Goal: Task Accomplishment & Management: Complete application form

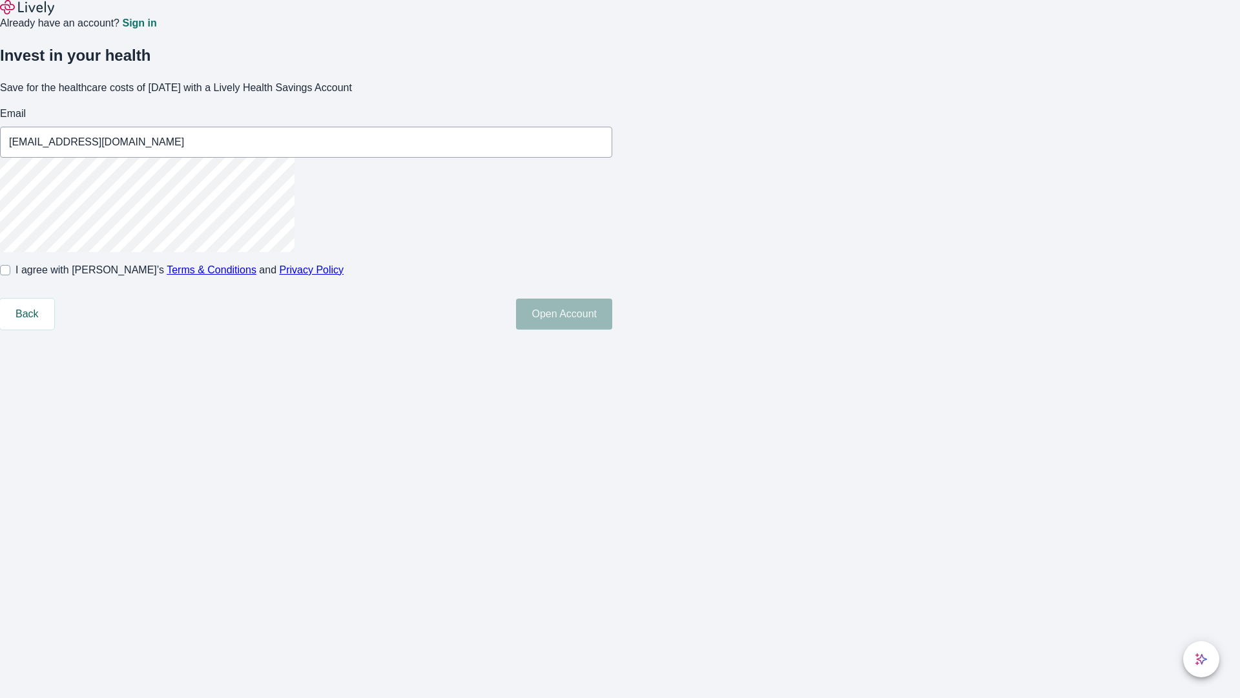
click at [10, 275] on input "I agree with Lively’s Terms & Conditions and Privacy Policy" at bounding box center [5, 270] width 10 height 10
checkbox input "true"
click at [612, 329] on button "Open Account" at bounding box center [564, 313] width 96 height 31
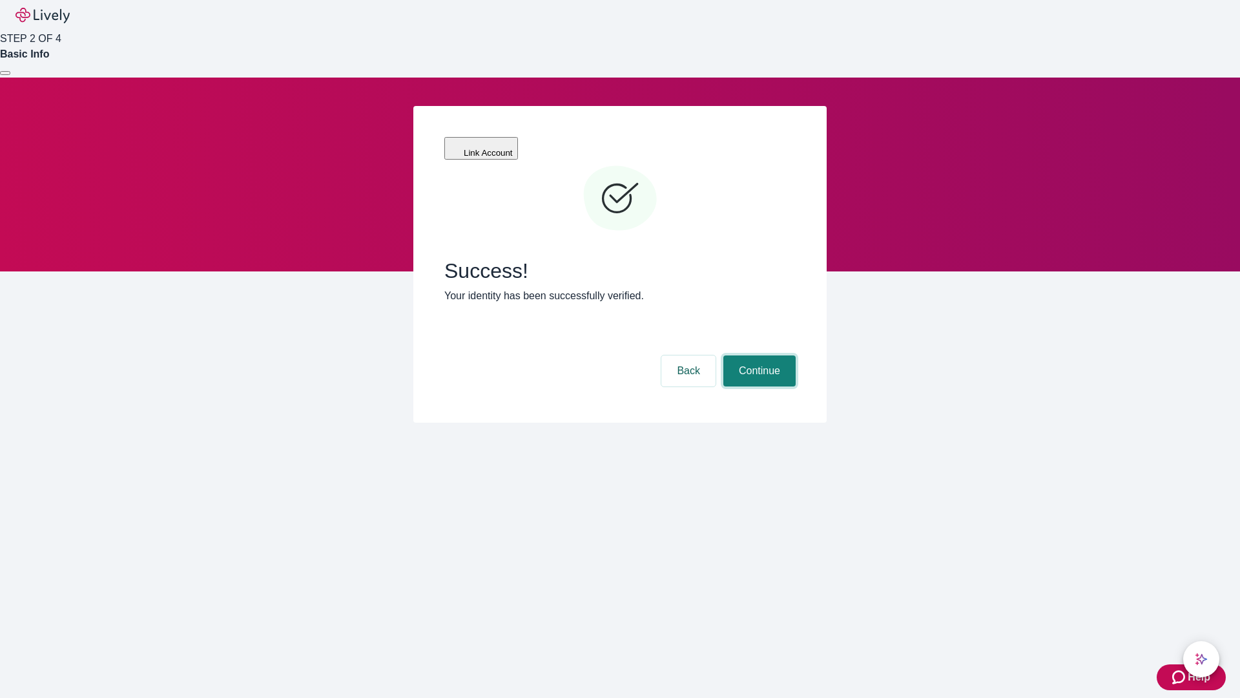
click at [758, 355] on button "Continue" at bounding box center [759, 370] width 72 height 31
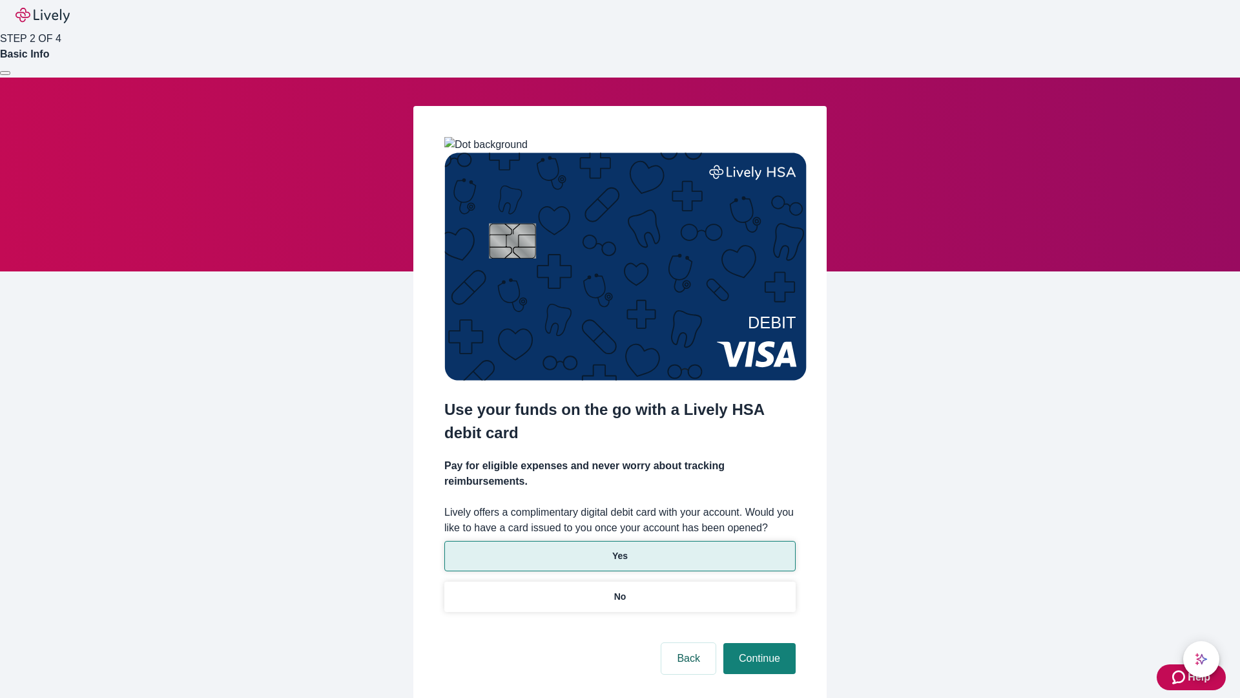
click at [619, 549] on p "Yes" at bounding box center [620, 556] width 16 height 14
click at [758, 643] on button "Continue" at bounding box center [759, 658] width 72 height 31
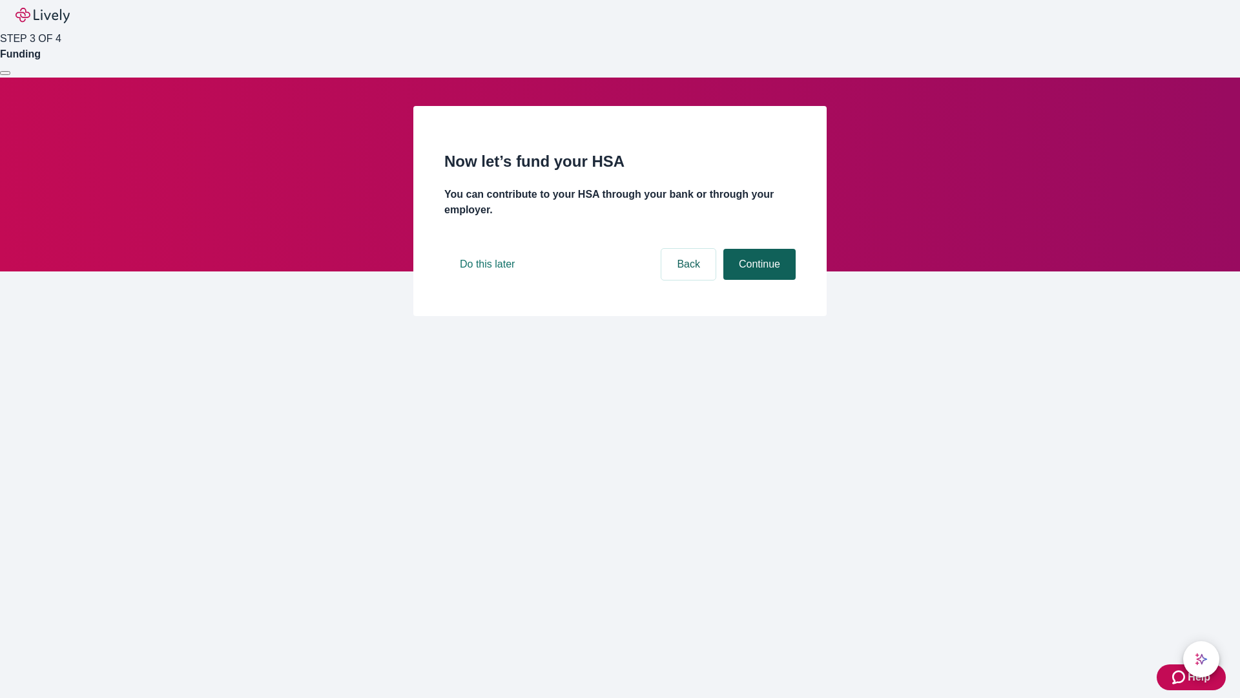
click at [758, 280] on button "Continue" at bounding box center [759, 264] width 72 height 31
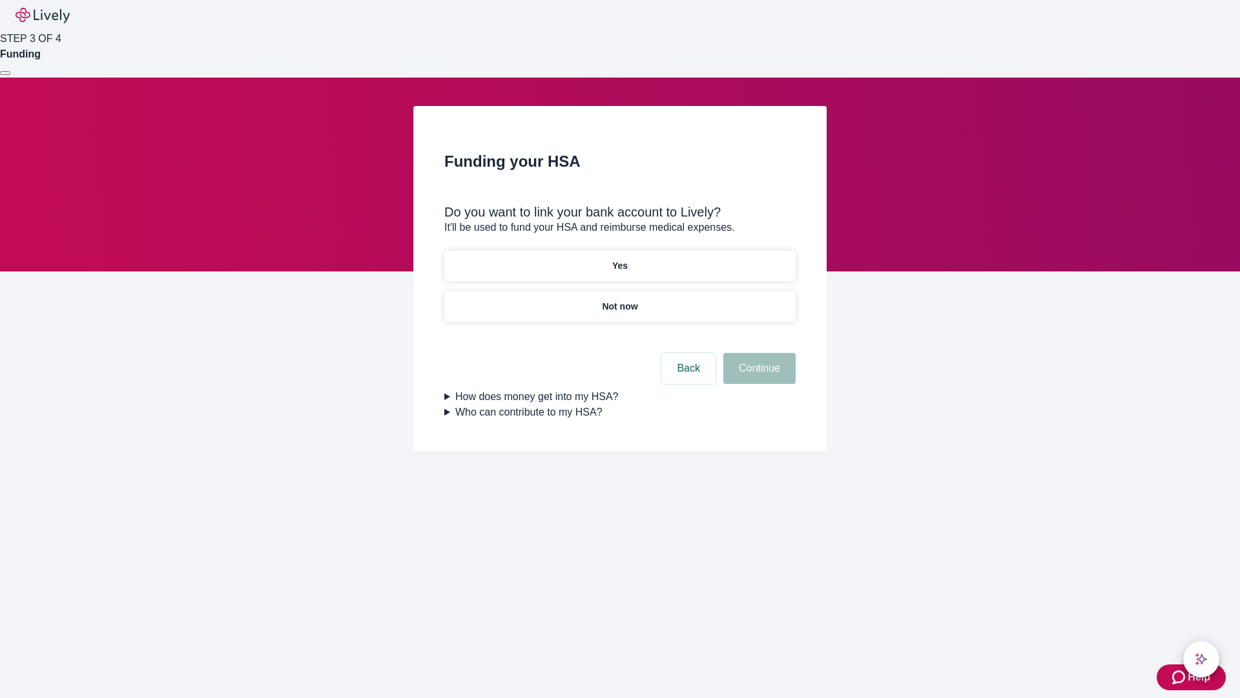
click at [619, 300] on p "Not now" at bounding box center [620, 307] width 36 height 14
click at [758, 376] on button "Continue" at bounding box center [759, 368] width 72 height 31
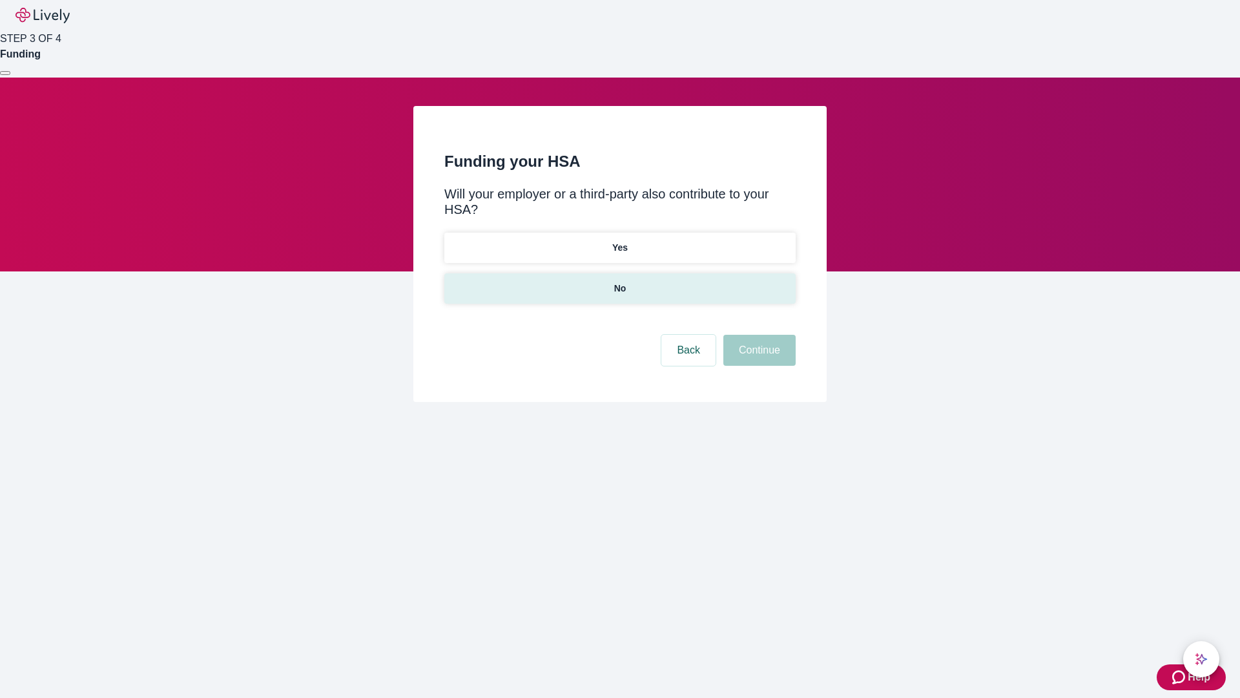
click at [619, 282] on p "No" at bounding box center [620, 289] width 12 height 14
click at [758, 335] on button "Continue" at bounding box center [759, 350] width 72 height 31
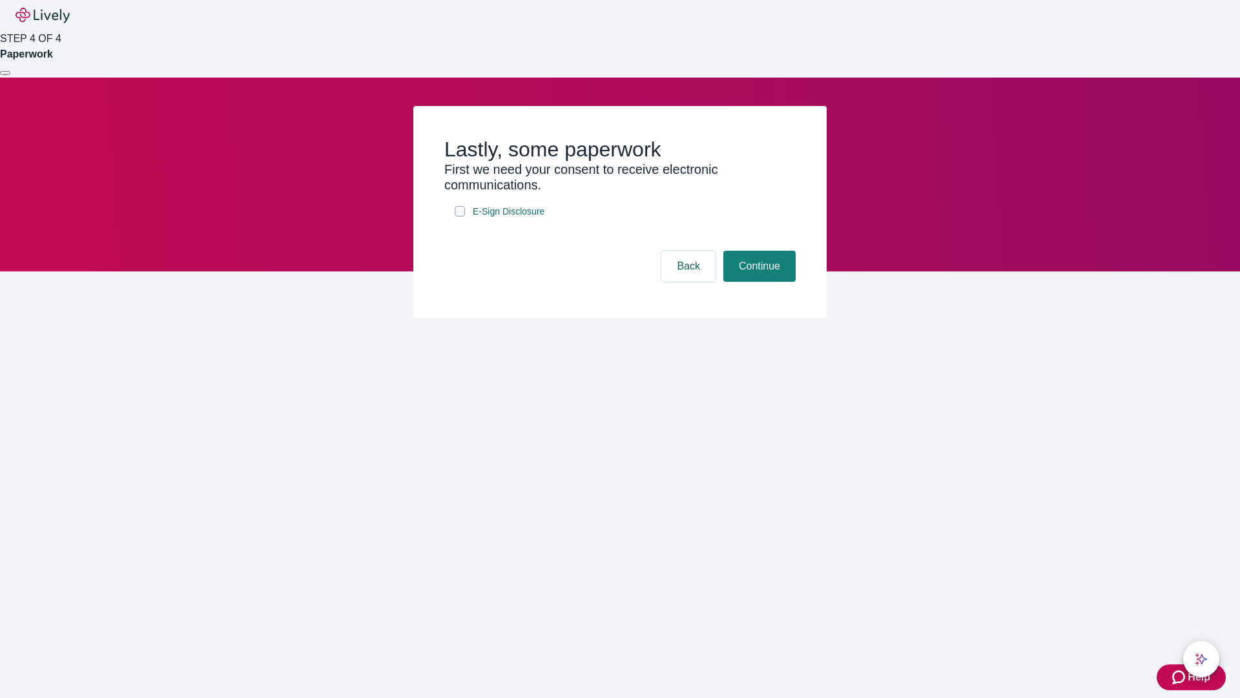
click at [460, 216] on input "E-Sign Disclosure" at bounding box center [460, 211] width 10 height 10
checkbox input "true"
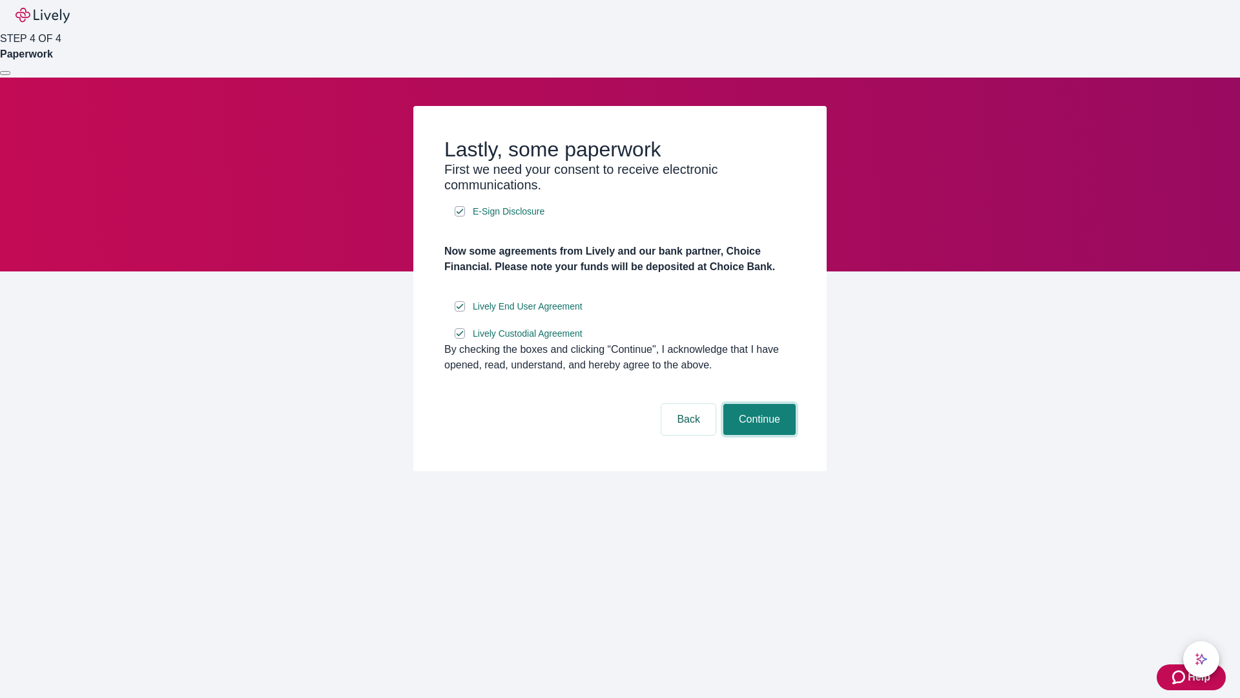
click at [758, 435] on button "Continue" at bounding box center [759, 419] width 72 height 31
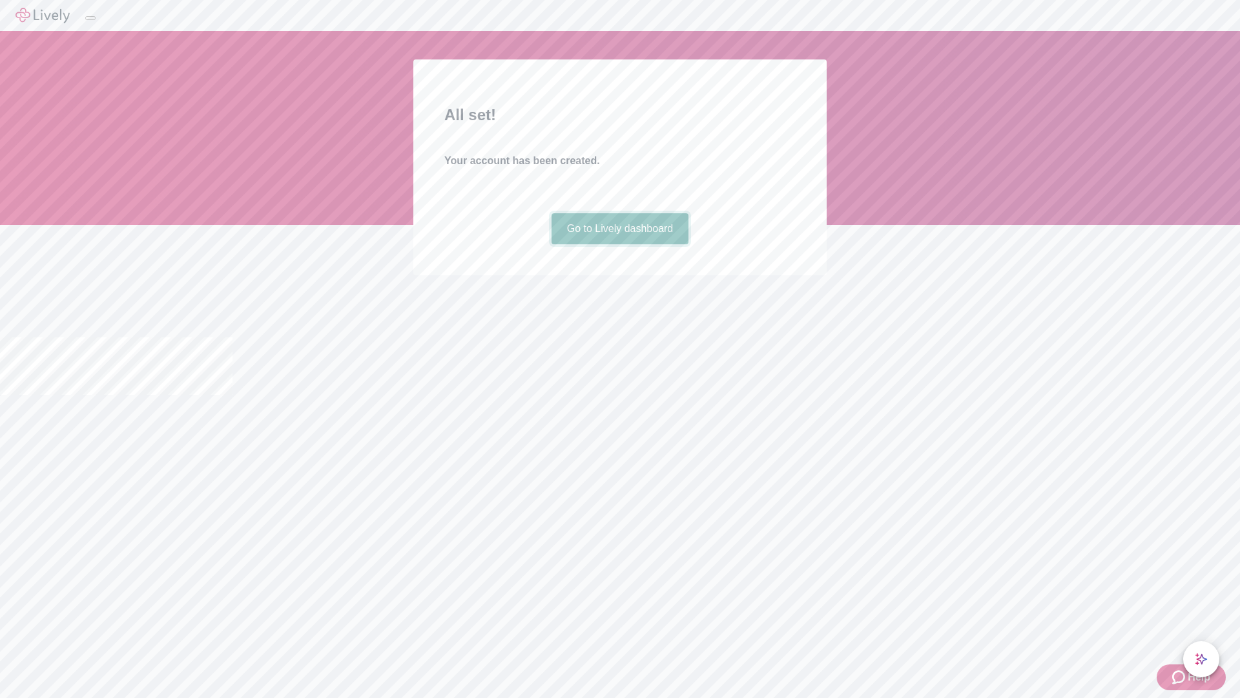
click at [619, 244] on link "Go to Lively dashboard" at bounding box center [621, 228] width 138 height 31
